Goal: Information Seeking & Learning: Learn about a topic

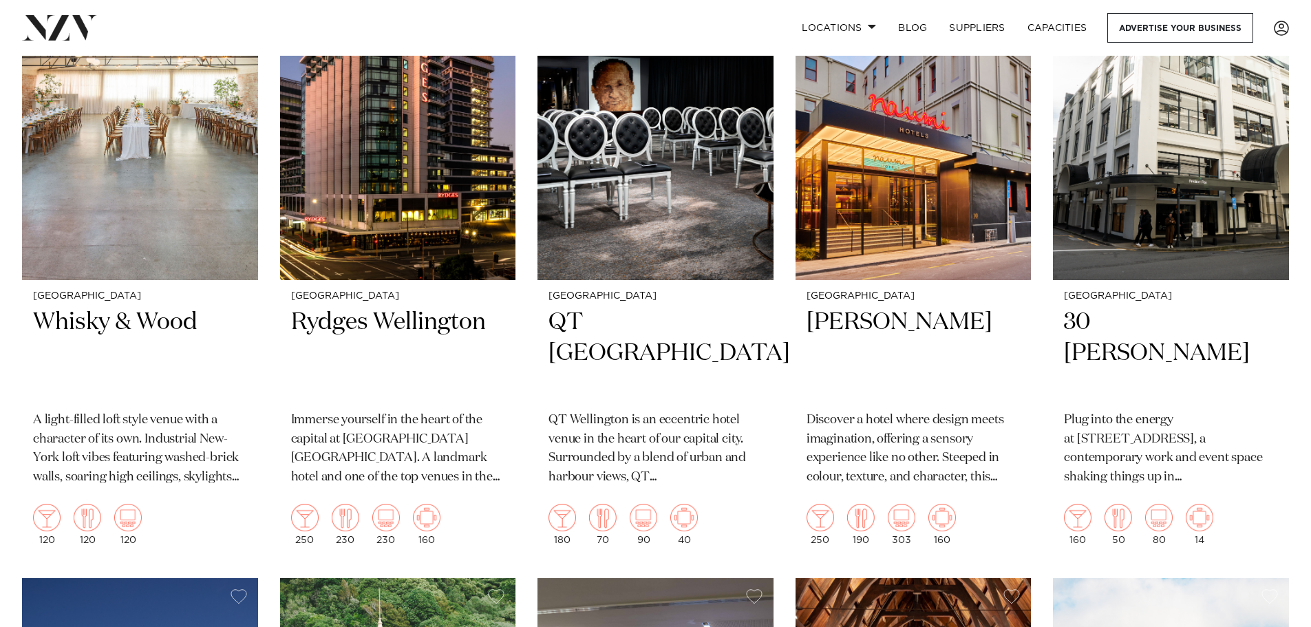
scroll to position [551, 0]
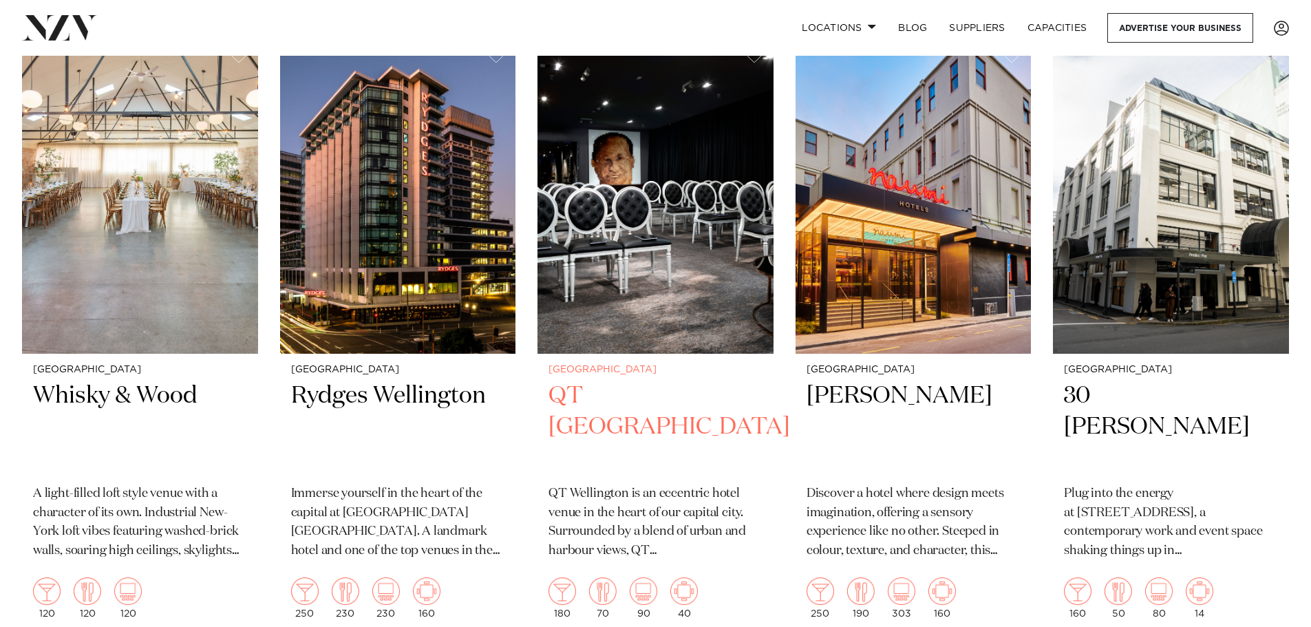
click at [611, 392] on h2 "QT Wellington" at bounding box center [656, 427] width 214 height 93
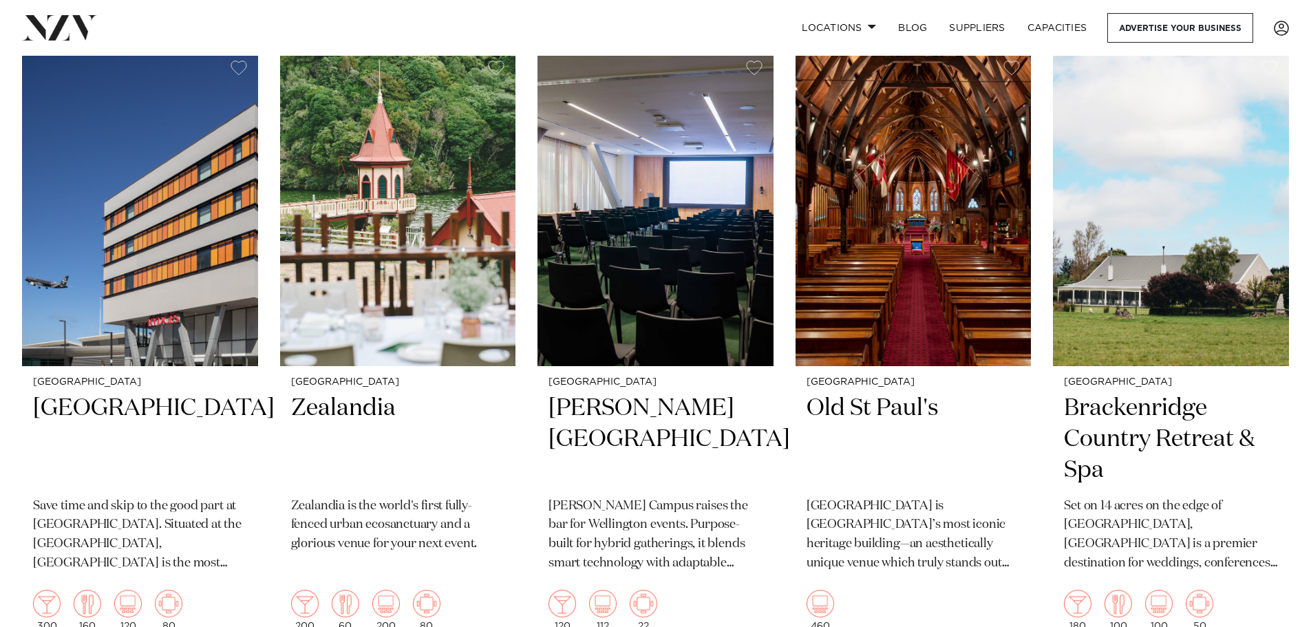
scroll to position [1198, 0]
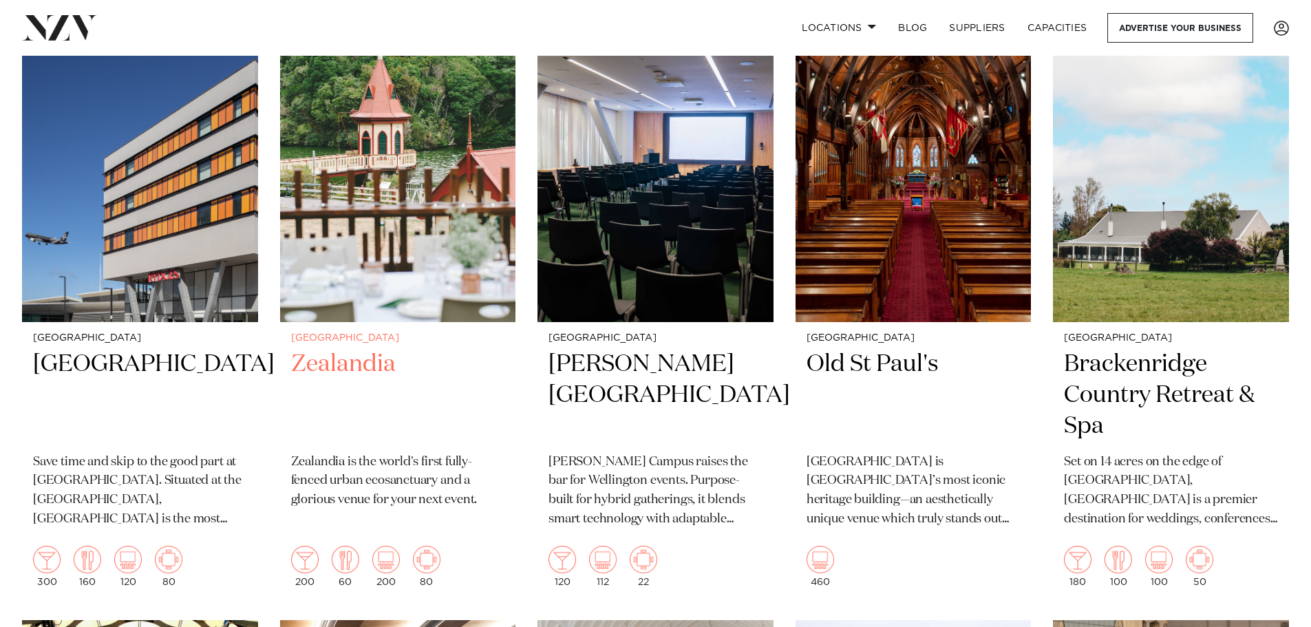
click at [338, 359] on h2 "Zealandia" at bounding box center [398, 395] width 214 height 93
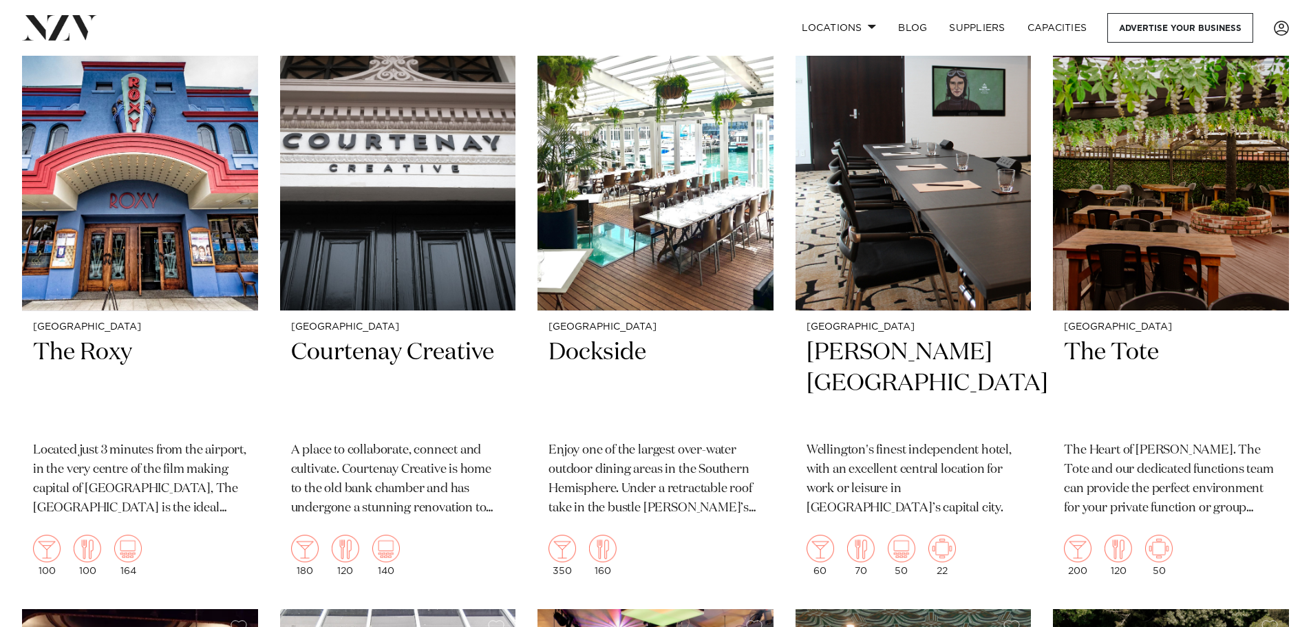
scroll to position [3690, 0]
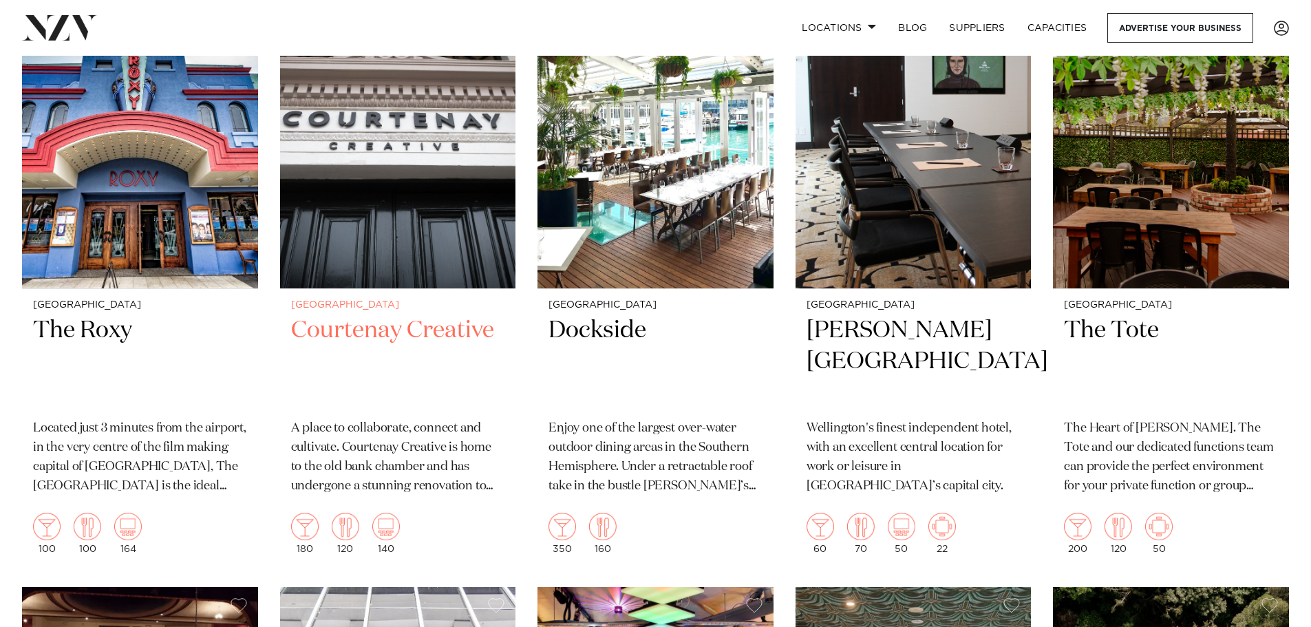
click at [368, 192] on img at bounding box center [398, 130] width 236 height 317
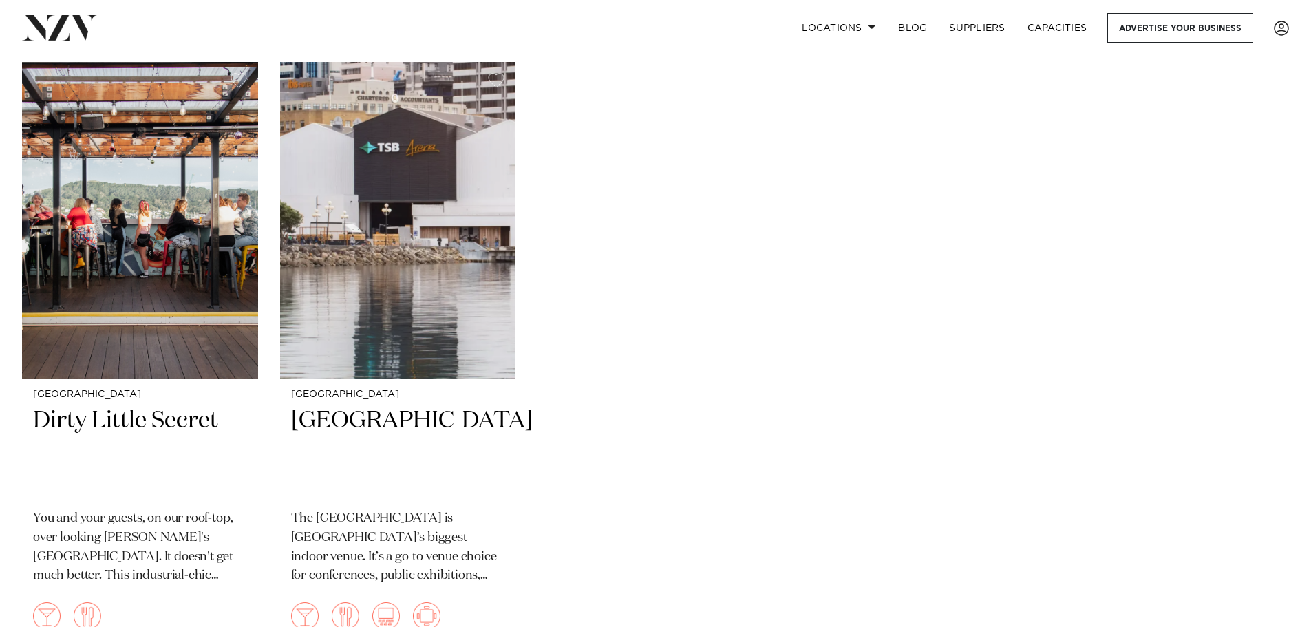
scroll to position [4822, 0]
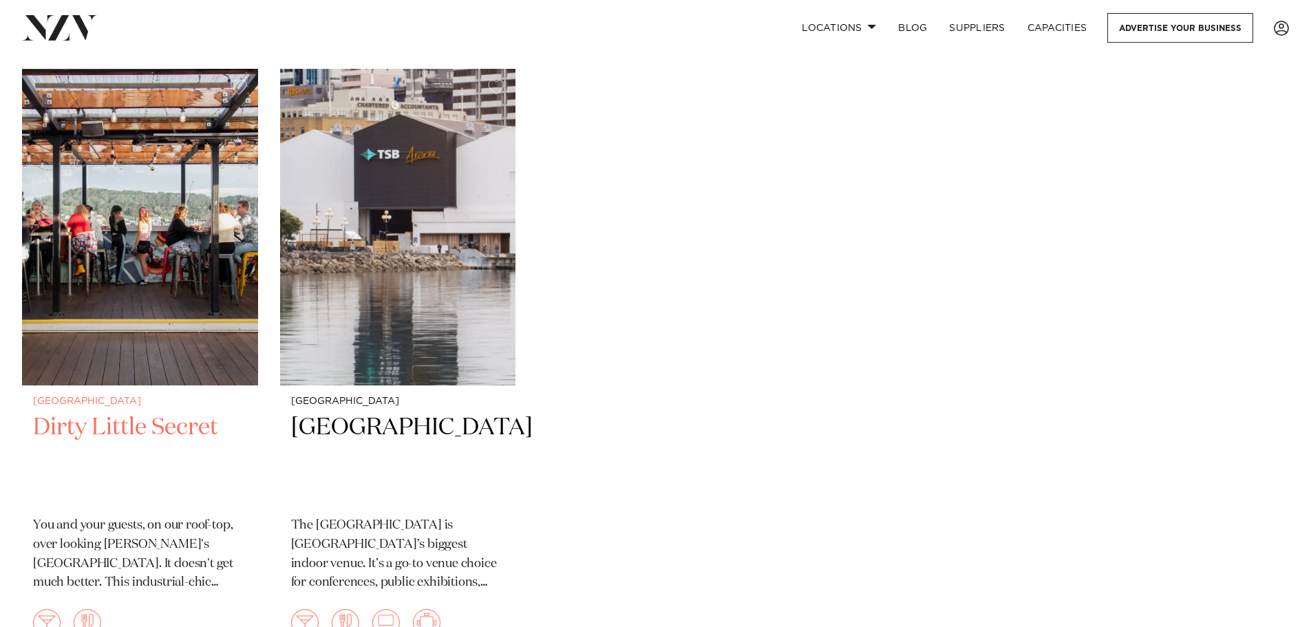
click at [115, 241] on img at bounding box center [140, 227] width 236 height 317
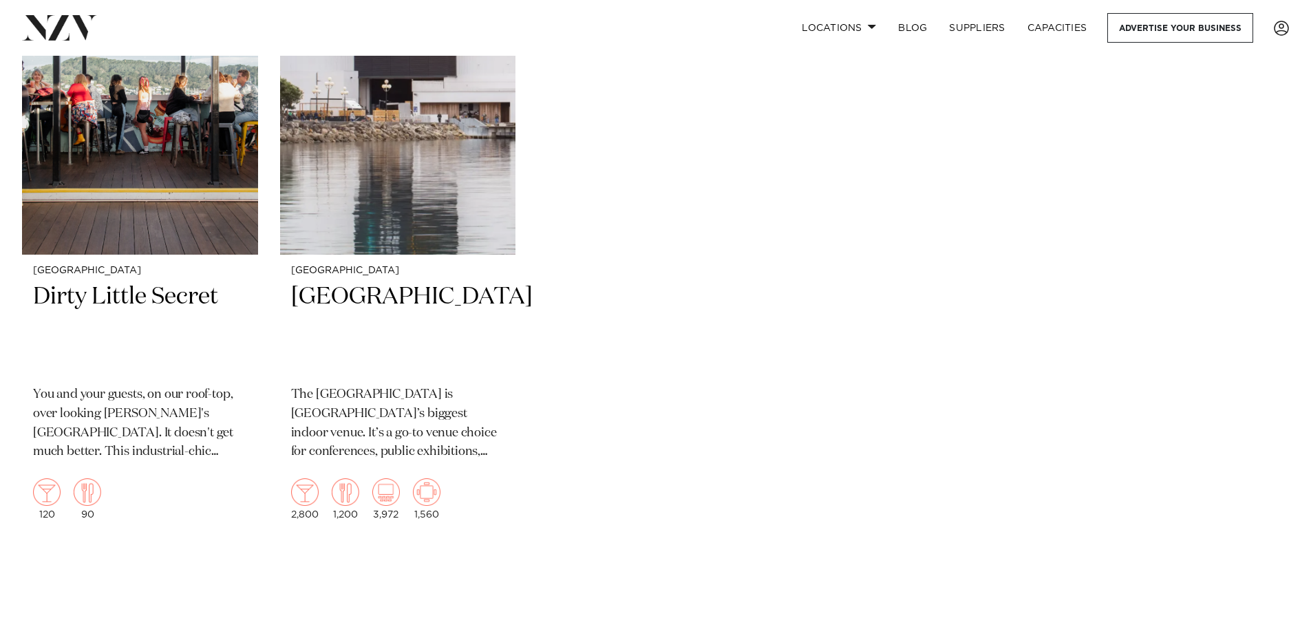
scroll to position [4967, 0]
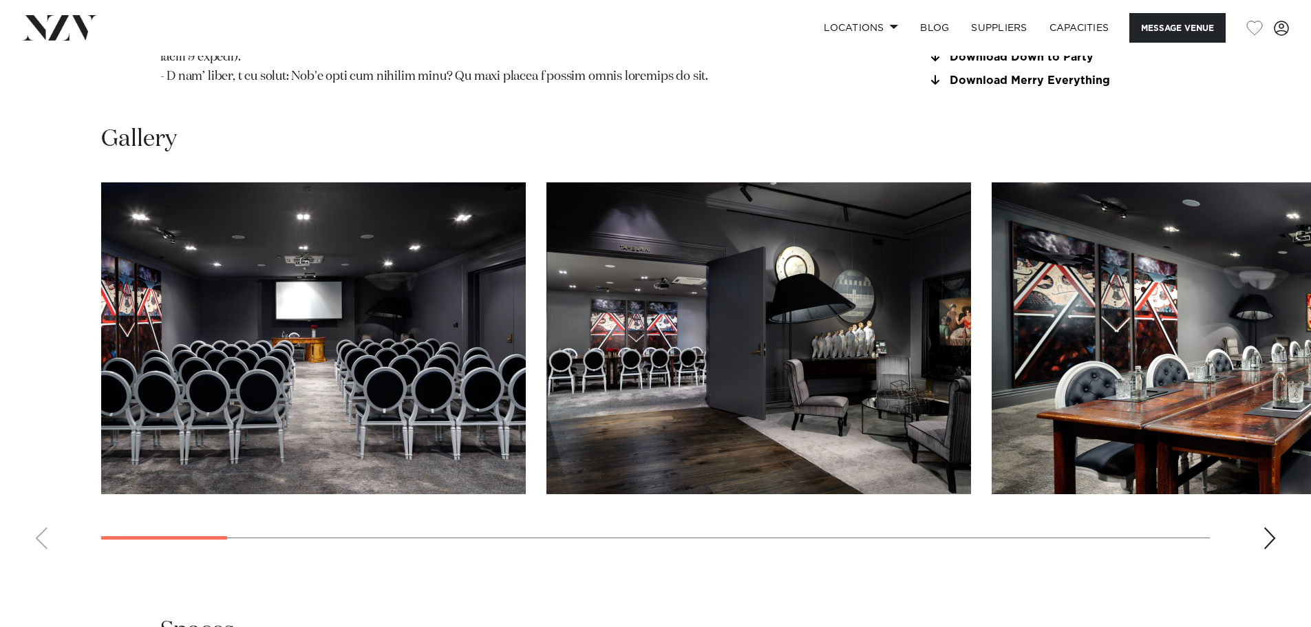
scroll to position [1671, 0]
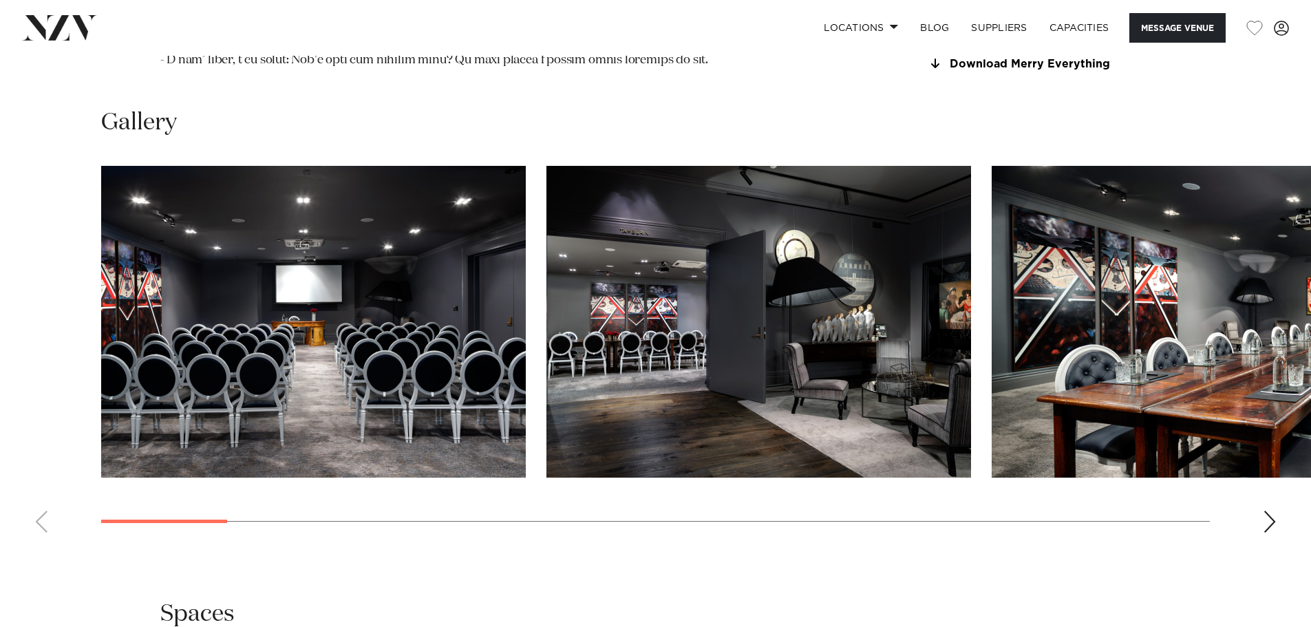
click at [1267, 477] on swiper-container at bounding box center [655, 355] width 1311 height 378
click at [1269, 511] on div "Next slide" at bounding box center [1270, 522] width 14 height 22
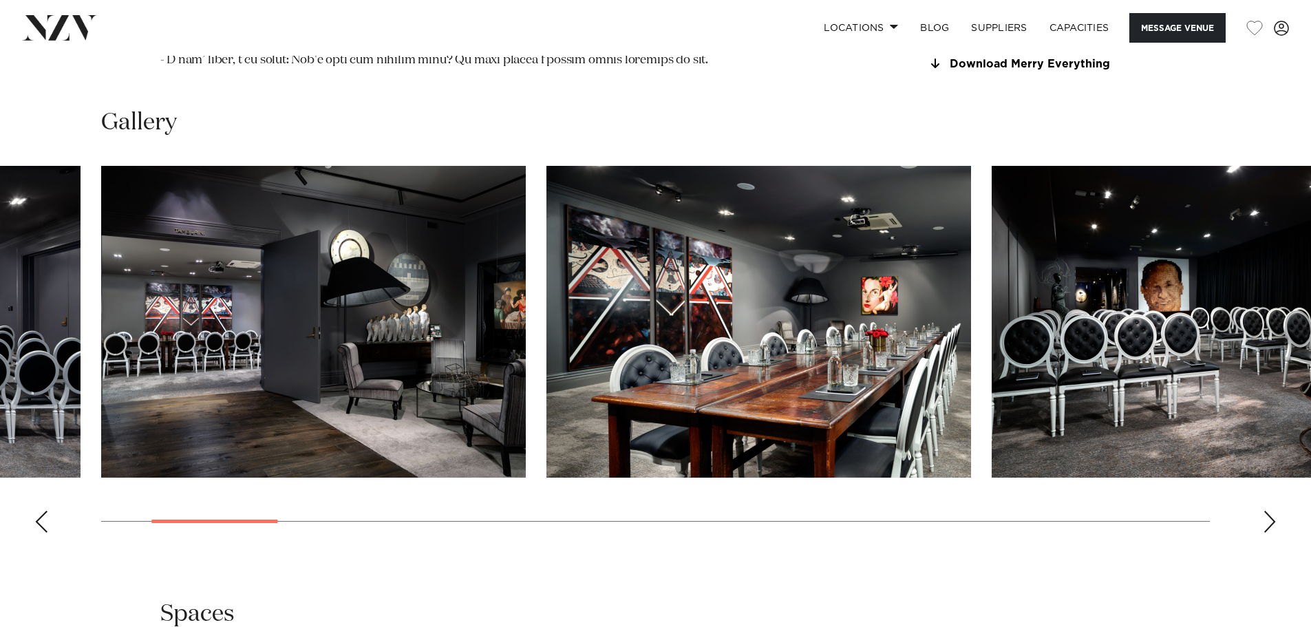
click at [1274, 511] on div "Next slide" at bounding box center [1270, 522] width 14 height 22
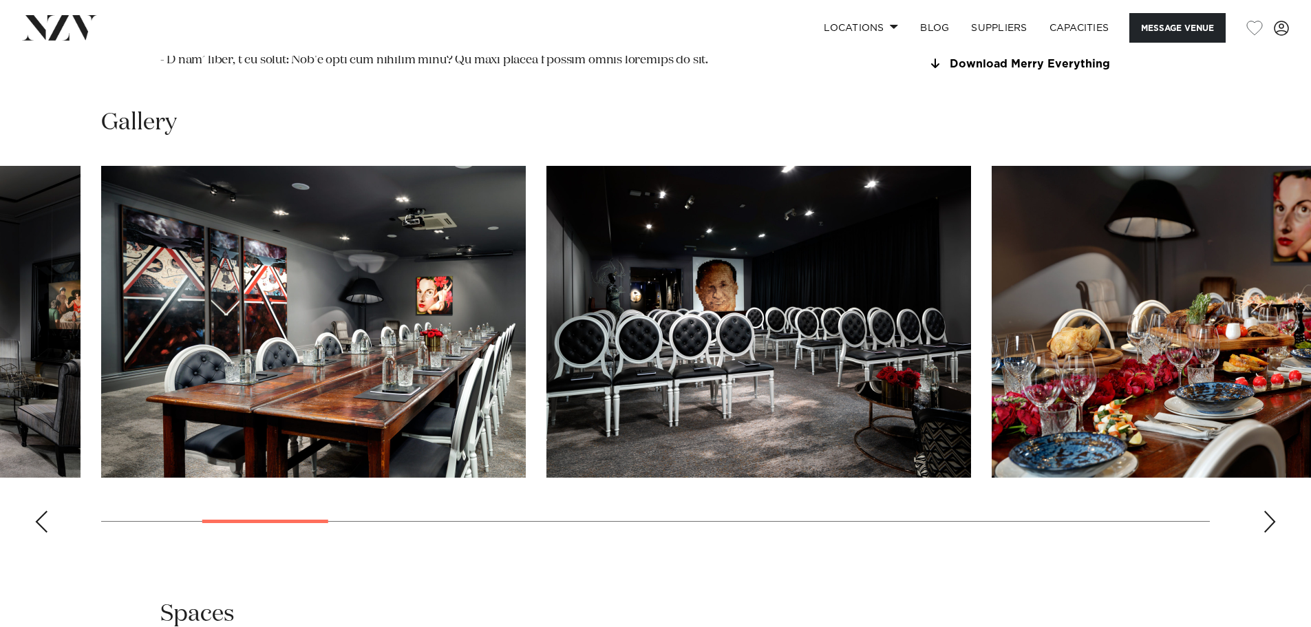
click at [1274, 511] on div "Next slide" at bounding box center [1270, 522] width 14 height 22
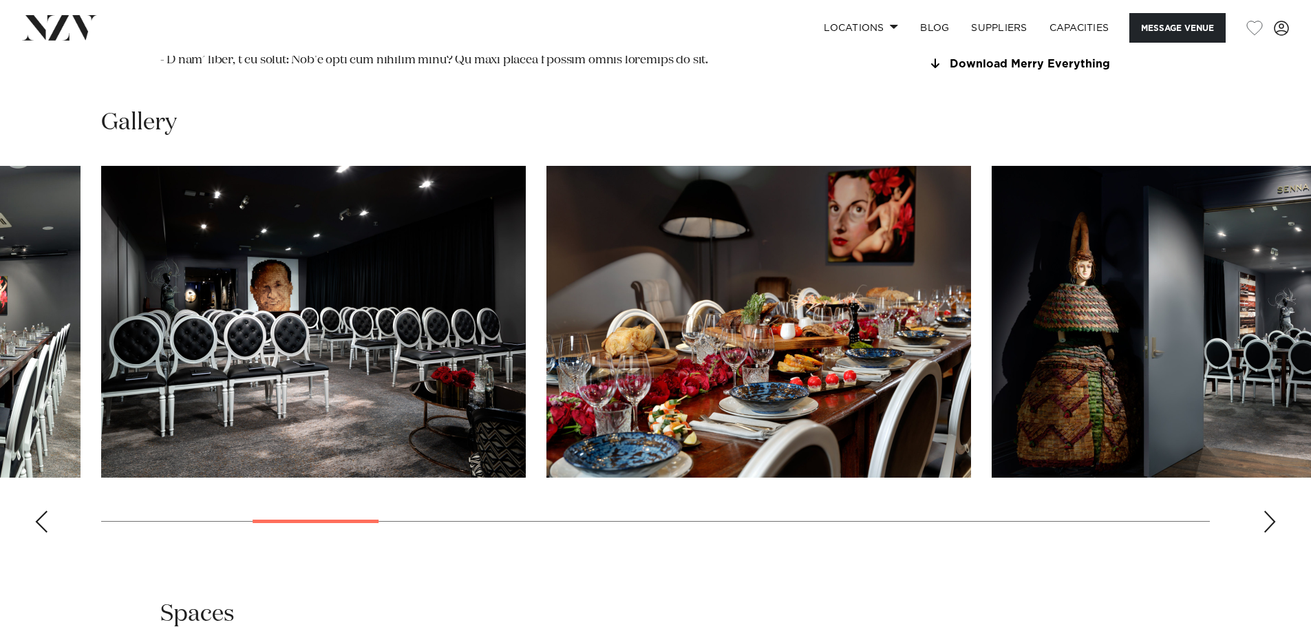
click at [1274, 511] on div "Next slide" at bounding box center [1270, 522] width 14 height 22
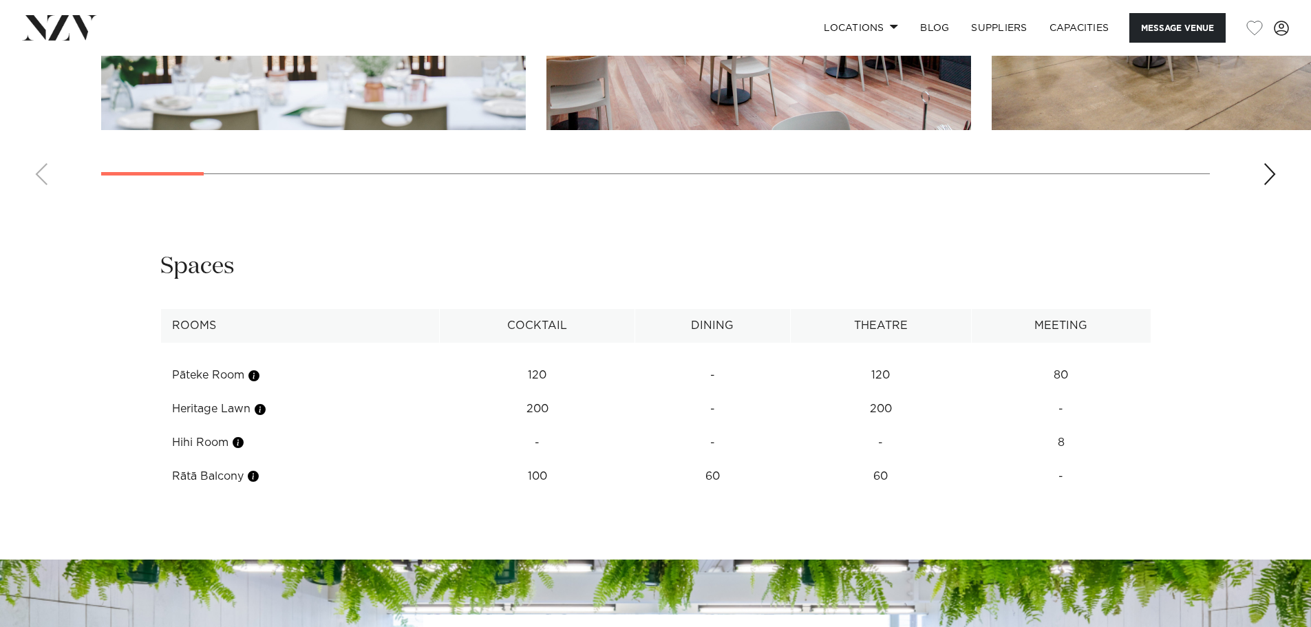
scroll to position [1867, 0]
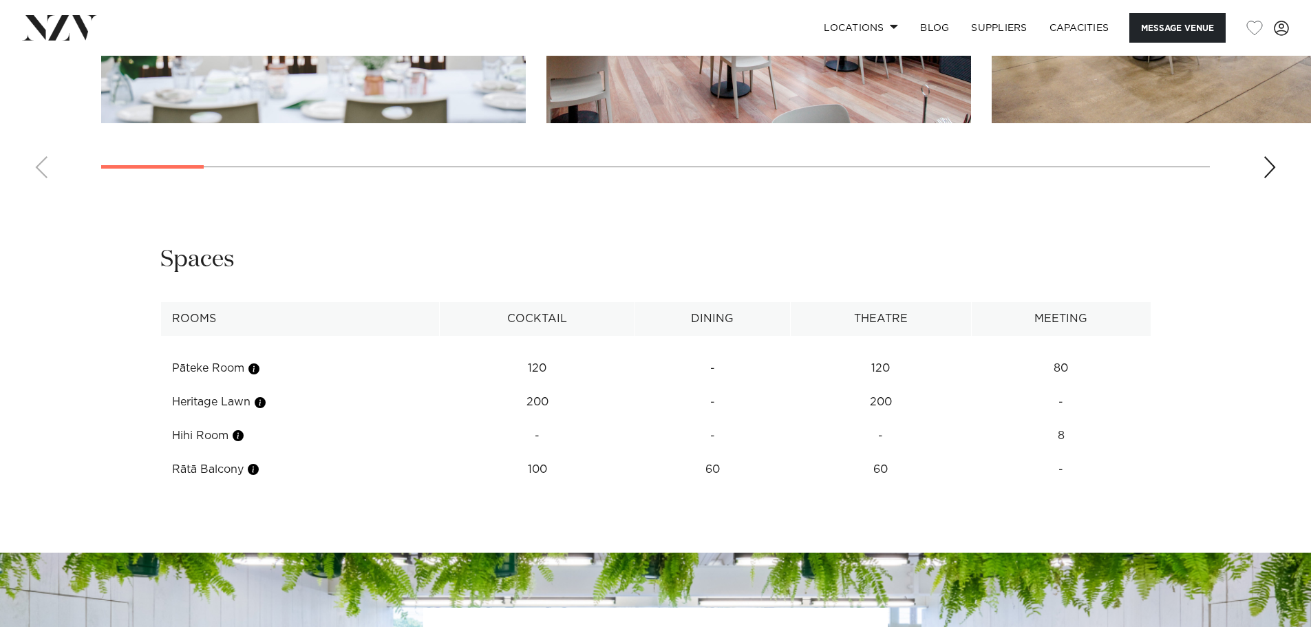
drag, startPoint x: 1310, startPoint y: 390, endPoint x: 1311, endPoint y: 426, distance: 35.8
click at [1311, 434] on div "**********" at bounding box center [655, 370] width 1311 height 253
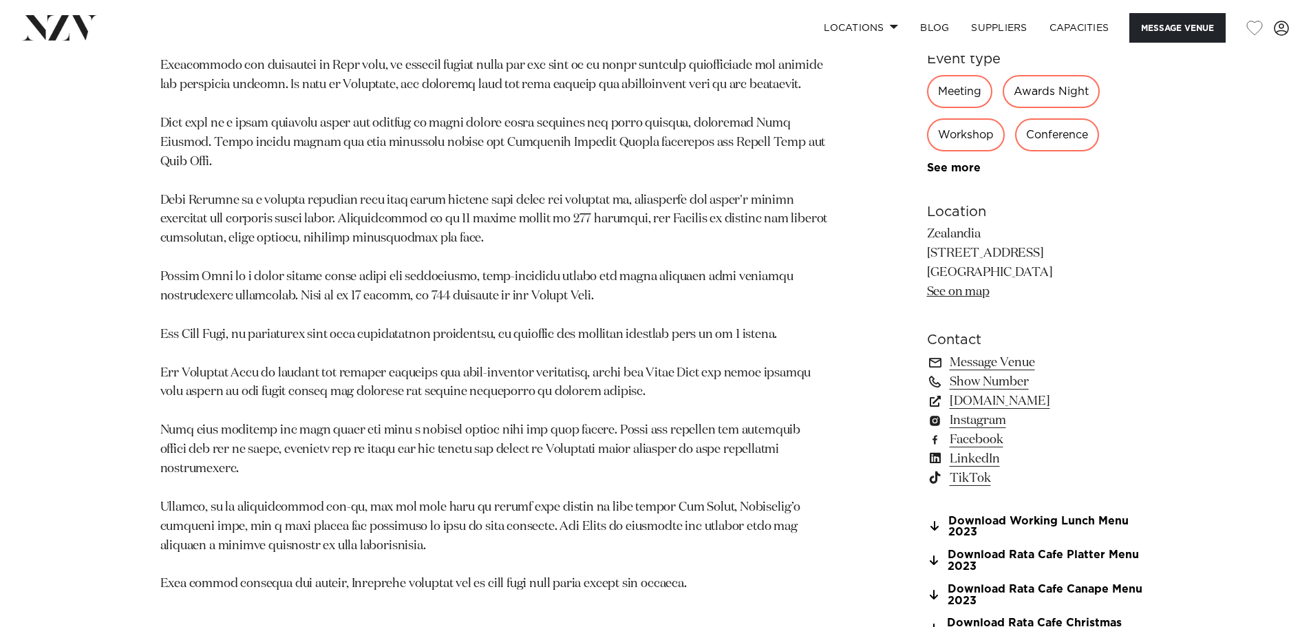
scroll to position [894, 0]
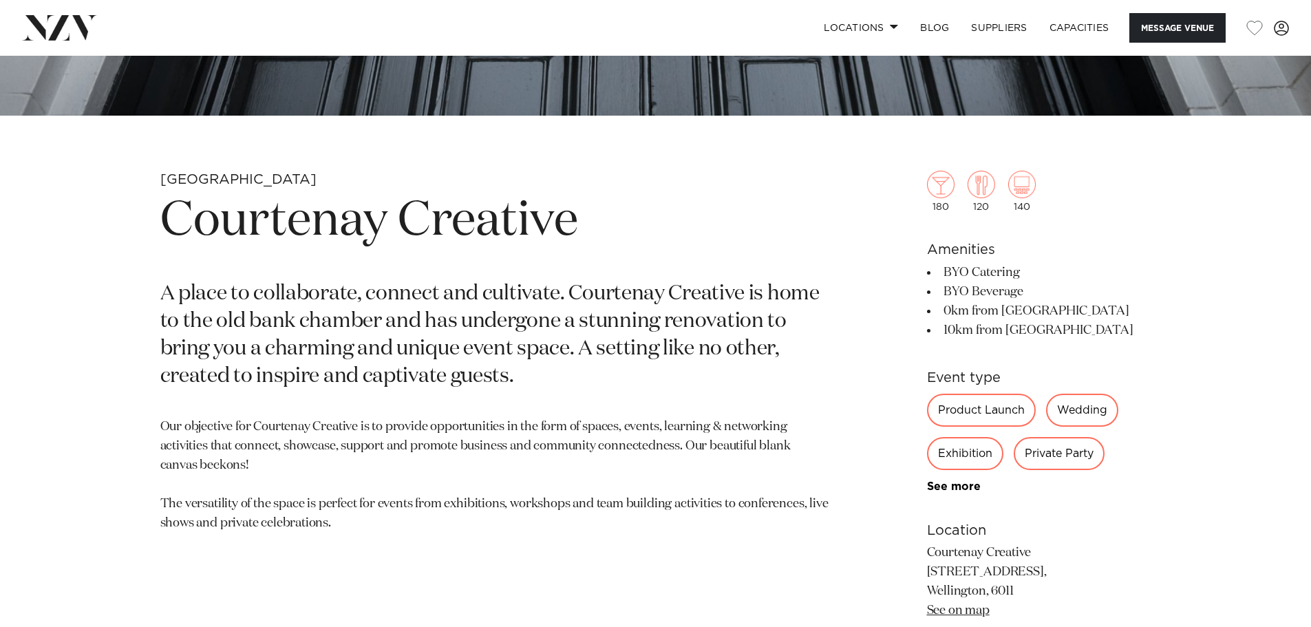
scroll to position [545, 0]
